Goal: Task Accomplishment & Management: Use online tool/utility

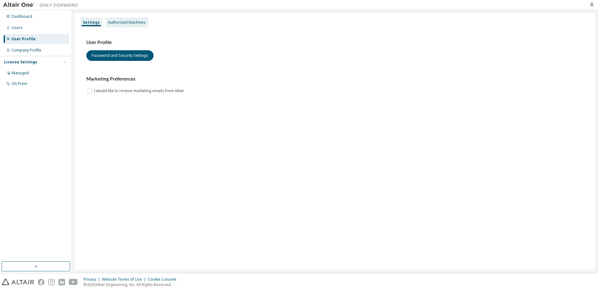
click at [133, 21] on div "Authorized Machines" at bounding box center [127, 22] width 38 height 5
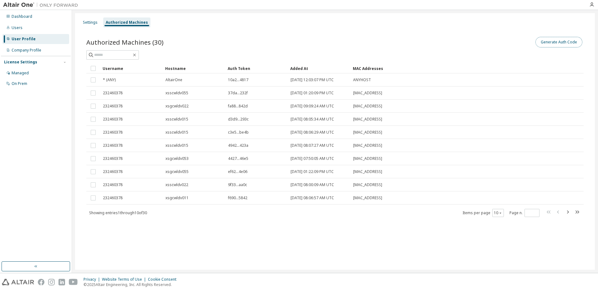
click at [551, 41] on button "Generate Auth Code" at bounding box center [558, 42] width 47 height 11
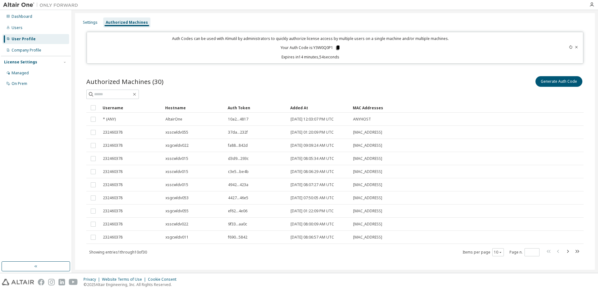
click at [337, 48] on icon at bounding box center [337, 48] width 3 height 4
